Goal: Task Accomplishment & Management: Manage account settings

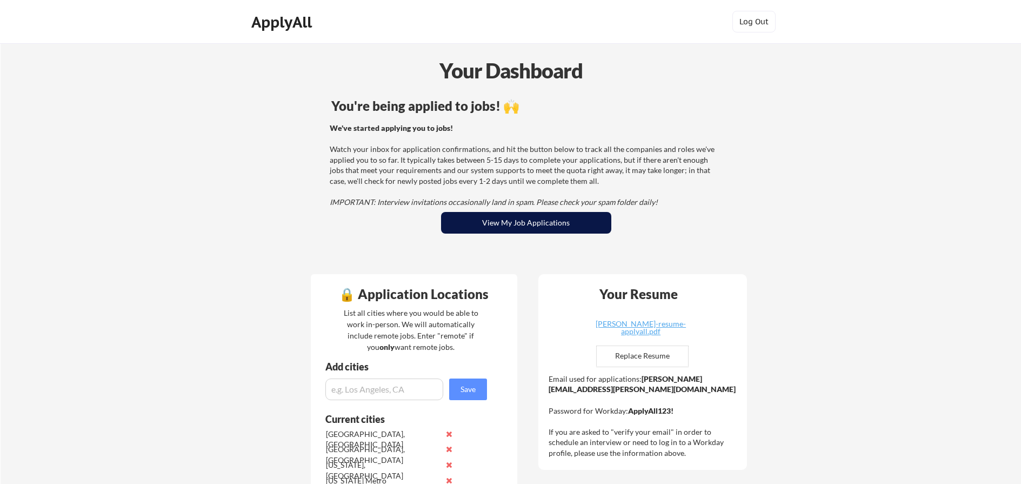
click at [525, 229] on button "View My Job Applications" at bounding box center [526, 223] width 170 height 22
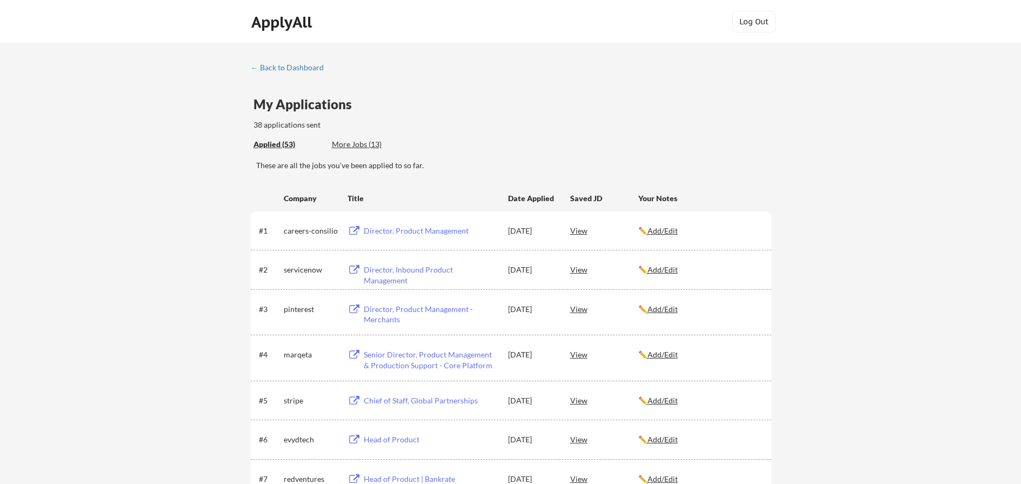
click at [676, 235] on u "Add/Edit" at bounding box center [663, 230] width 30 height 9
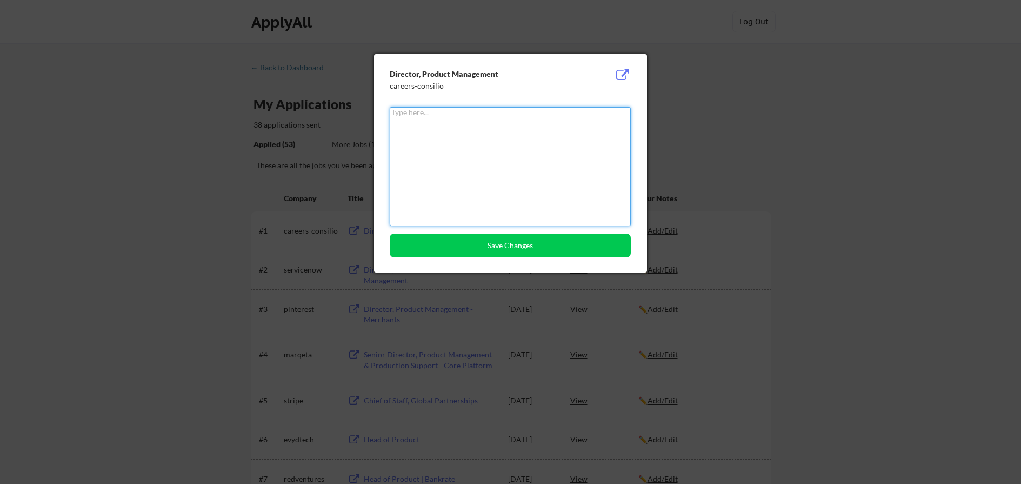
click at [695, 61] on div at bounding box center [510, 242] width 1021 height 484
